Goal: Transaction & Acquisition: Book appointment/travel/reservation

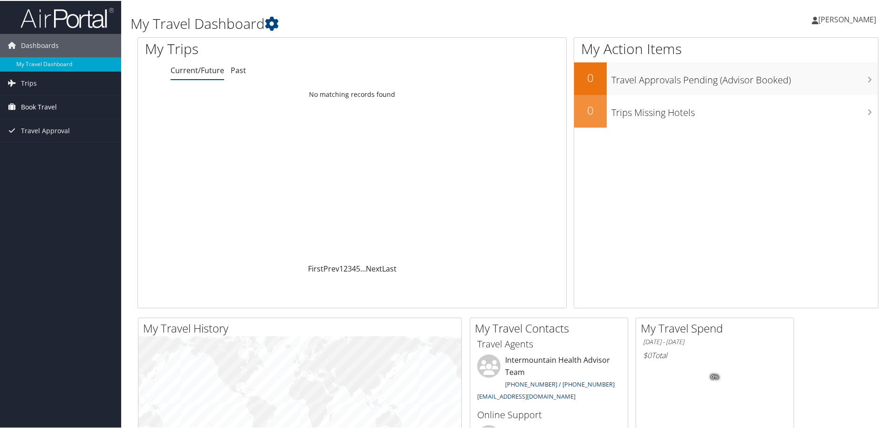
click at [41, 108] on span "Book Travel" at bounding box center [39, 106] width 36 height 23
click at [56, 154] on link "Book/Manage Online Trips" at bounding box center [60, 153] width 121 height 14
click at [51, 133] on span "Travel Approval" at bounding box center [45, 129] width 49 height 23
click at [40, 106] on span "Book Travel" at bounding box center [39, 106] width 36 height 23
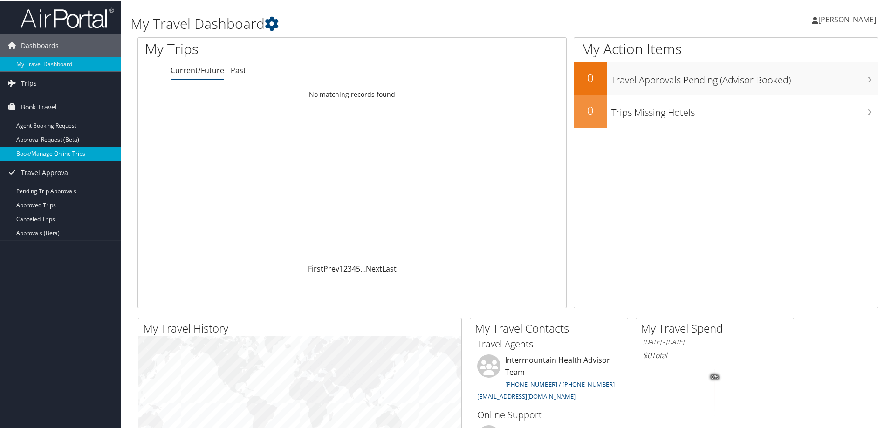
click at [42, 148] on link "Book/Manage Online Trips" at bounding box center [60, 153] width 121 height 14
